Goal: Information Seeking & Learning: Learn about a topic

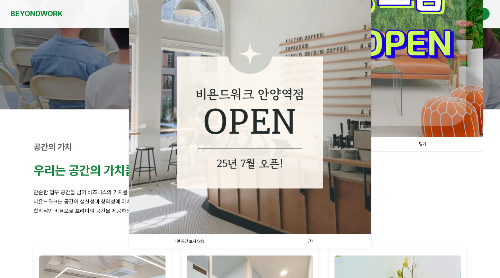
scroll to position [106, 0]
click at [310, 242] on link "닫기" at bounding box center [310, 241] width 121 height 14
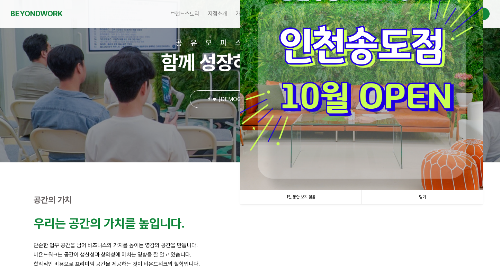
scroll to position [16, 0]
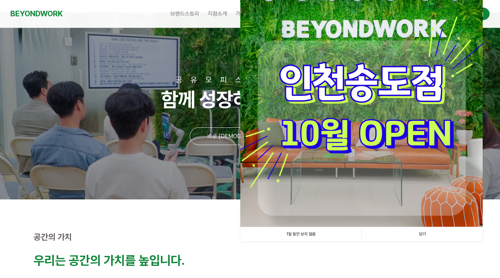
click at [408, 236] on link "닫기" at bounding box center [422, 234] width 121 height 14
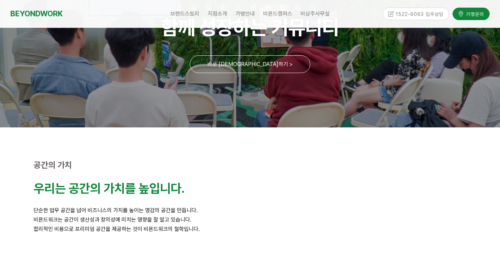
scroll to position [0, 0]
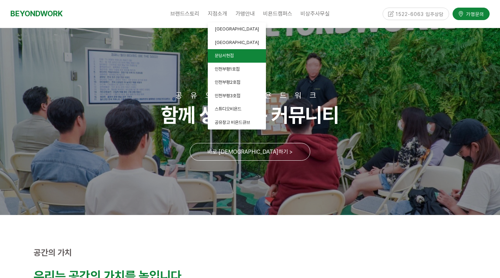
click at [222, 54] on span "분당서현점" at bounding box center [224, 55] width 19 height 5
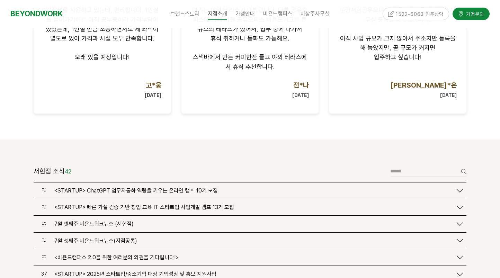
scroll to position [712, 0]
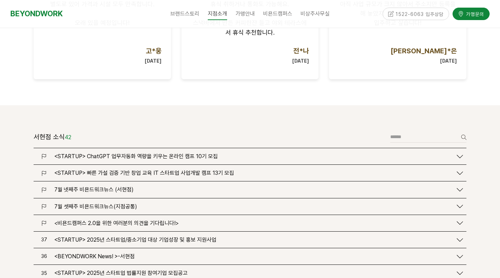
click at [244, 153] on div "<STARTUP> ChatGPT 업무자동화 역량을 키우는 온라인 캠프 10기 모집" at bounding box center [252, 156] width 402 height 7
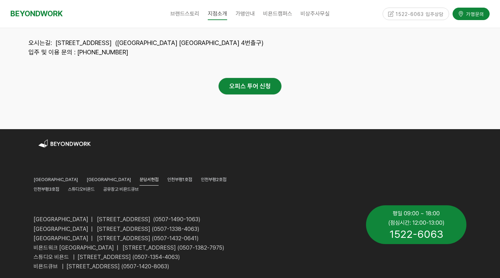
scroll to position [3574, 0]
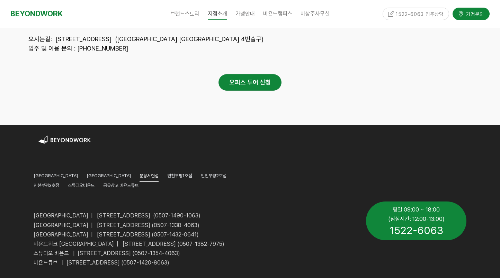
click at [298, 230] on p "[GEOGRAPHIC_DATA] | [STREET_ADDRESS] (0507-1432-0641)" at bounding box center [195, 234] width 322 height 9
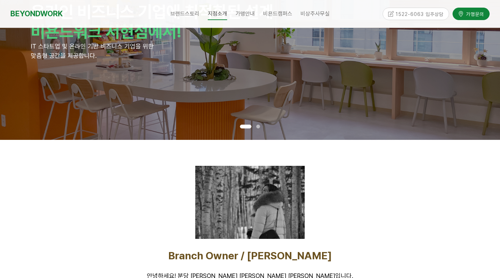
scroll to position [68, 0]
